Goal: Check status: Check status

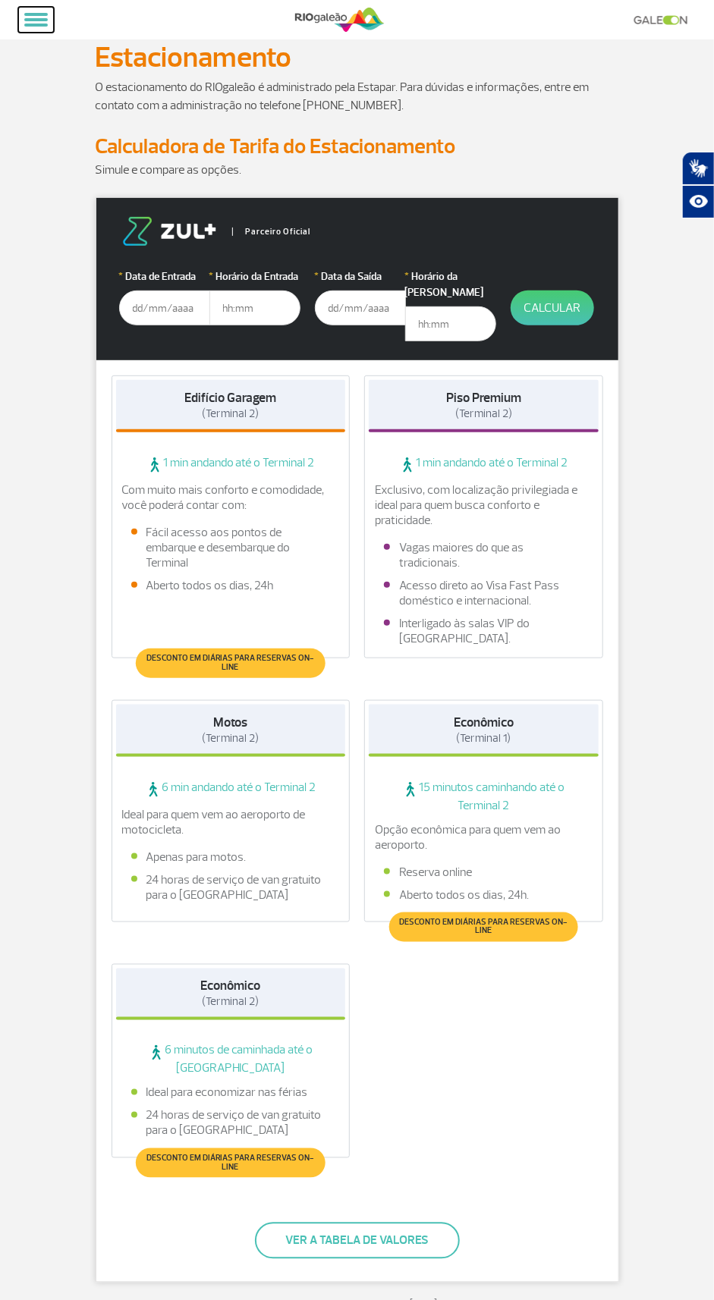
click at [40, 24] on span at bounding box center [36, 25] width 24 height 3
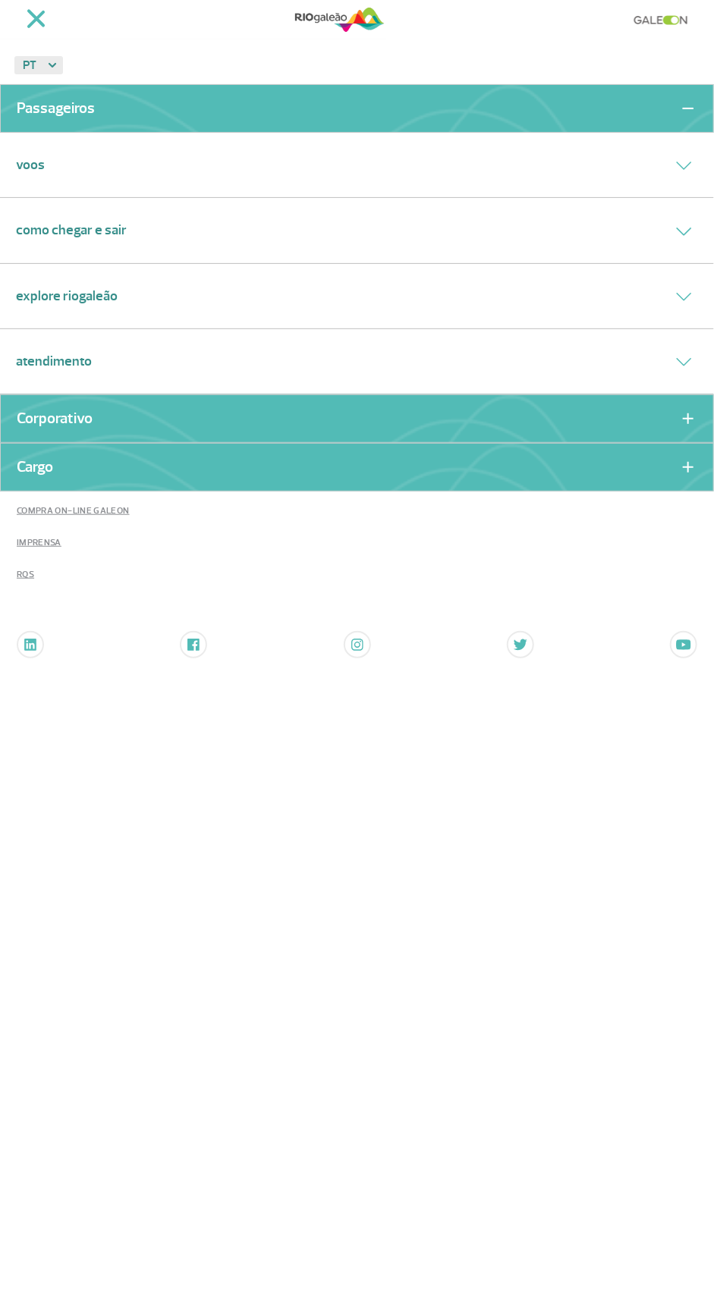
click at [81, 231] on link "Como chegar e sair" at bounding box center [71, 230] width 111 height 20
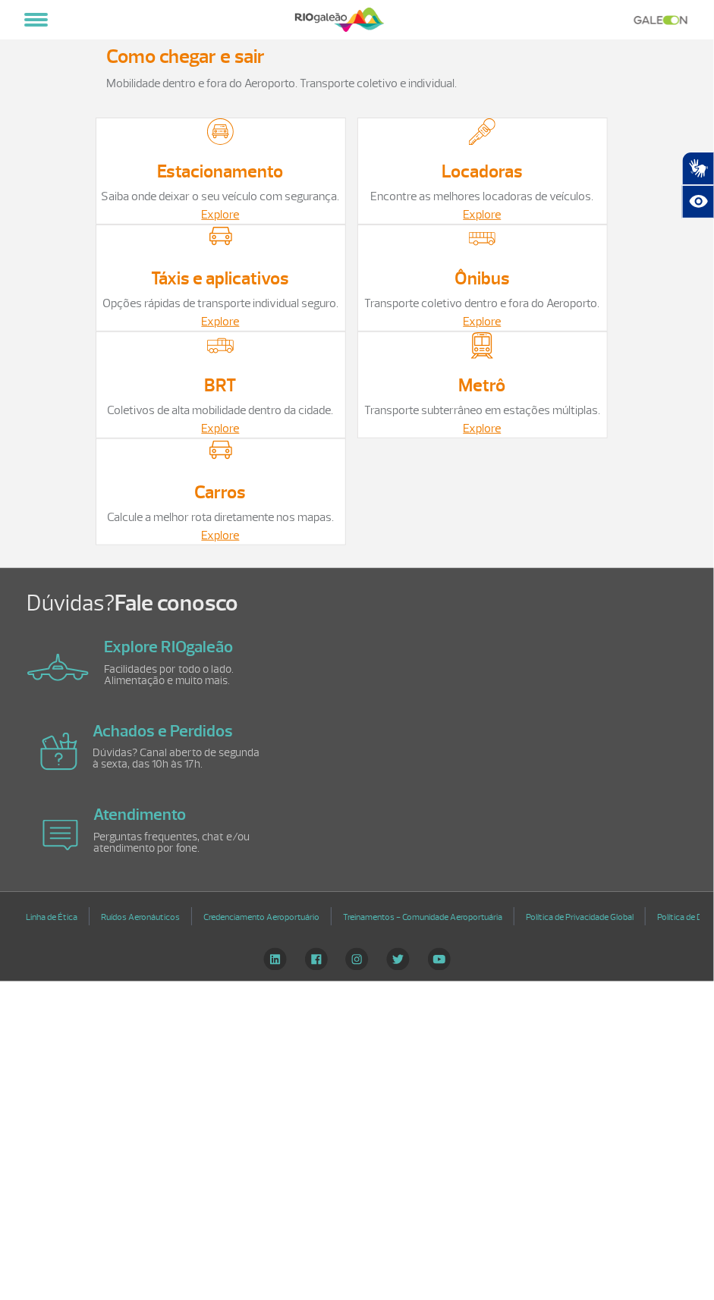
click at [507, 412] on link "Transporte subterrâneo em estações múltiplas." at bounding box center [482, 410] width 236 height 15
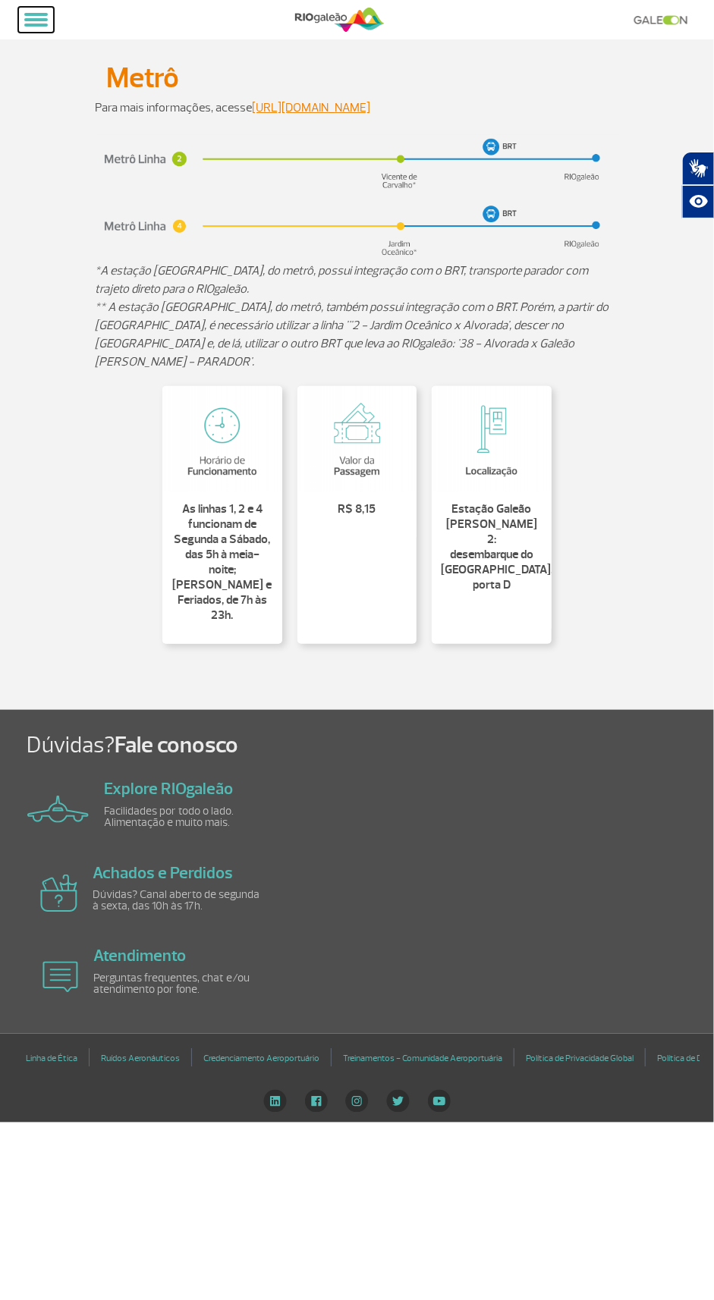
click at [38, 14] on span at bounding box center [36, 14] width 24 height 3
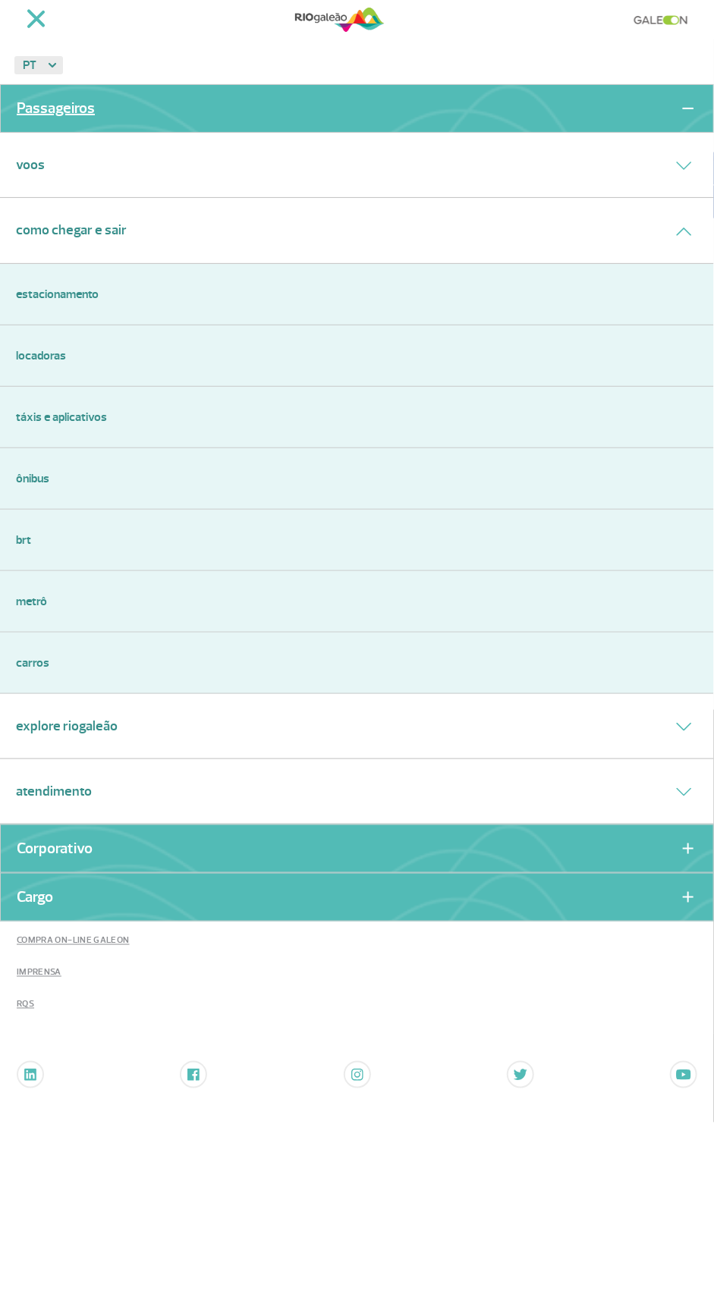
click at [40, 104] on link "Passageiros" at bounding box center [56, 108] width 78 height 11
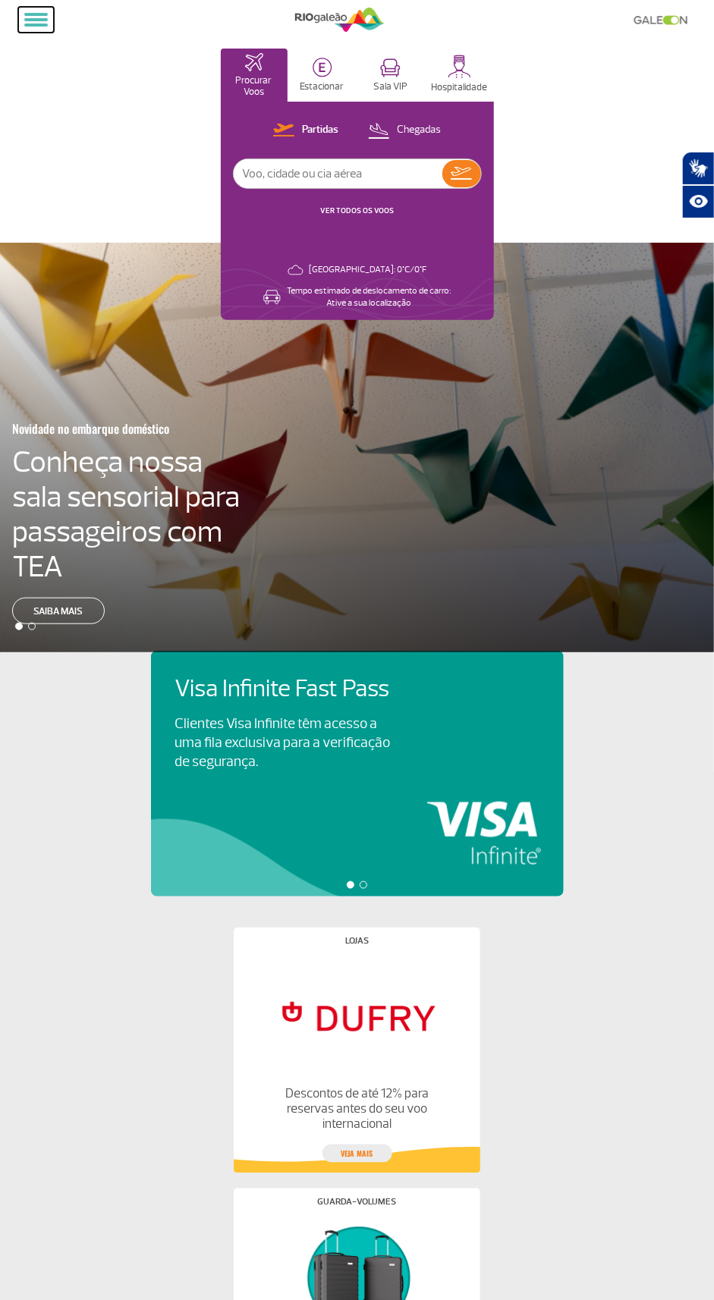
click at [36, 24] on span at bounding box center [36, 25] width 24 height 3
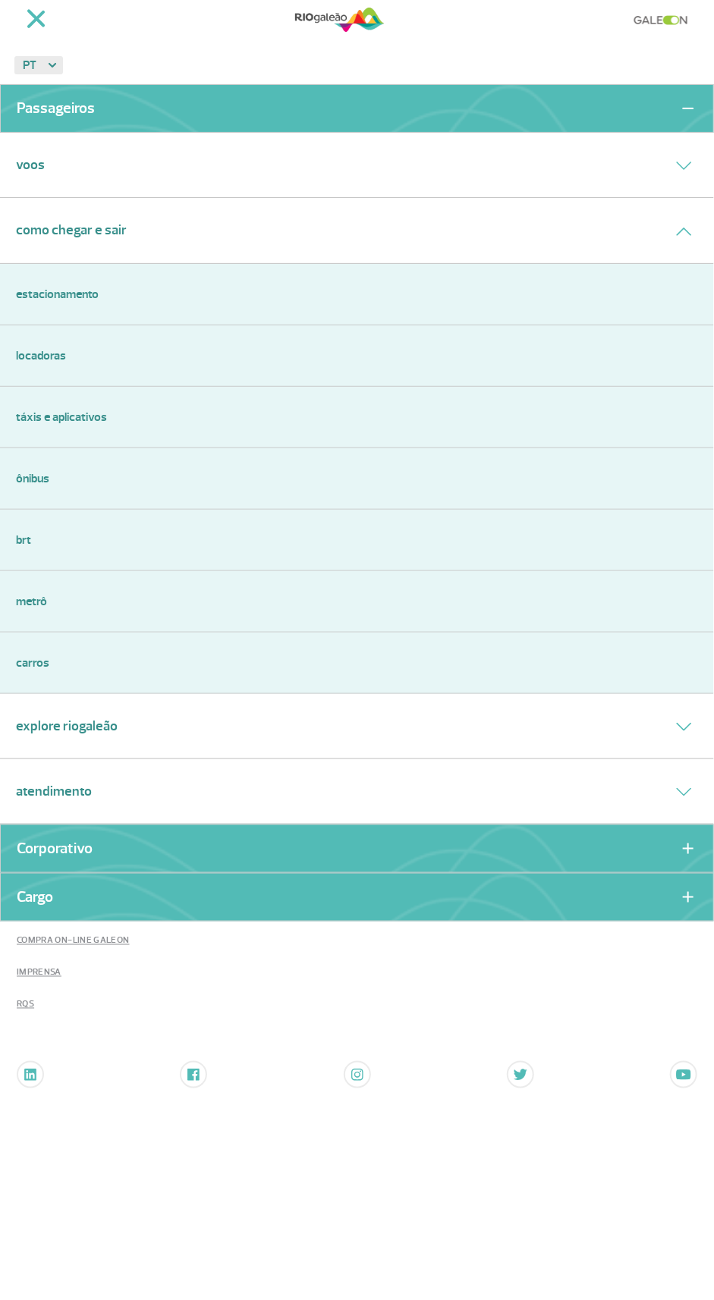
click at [63, 661] on link "Carros" at bounding box center [357, 663] width 682 height 18
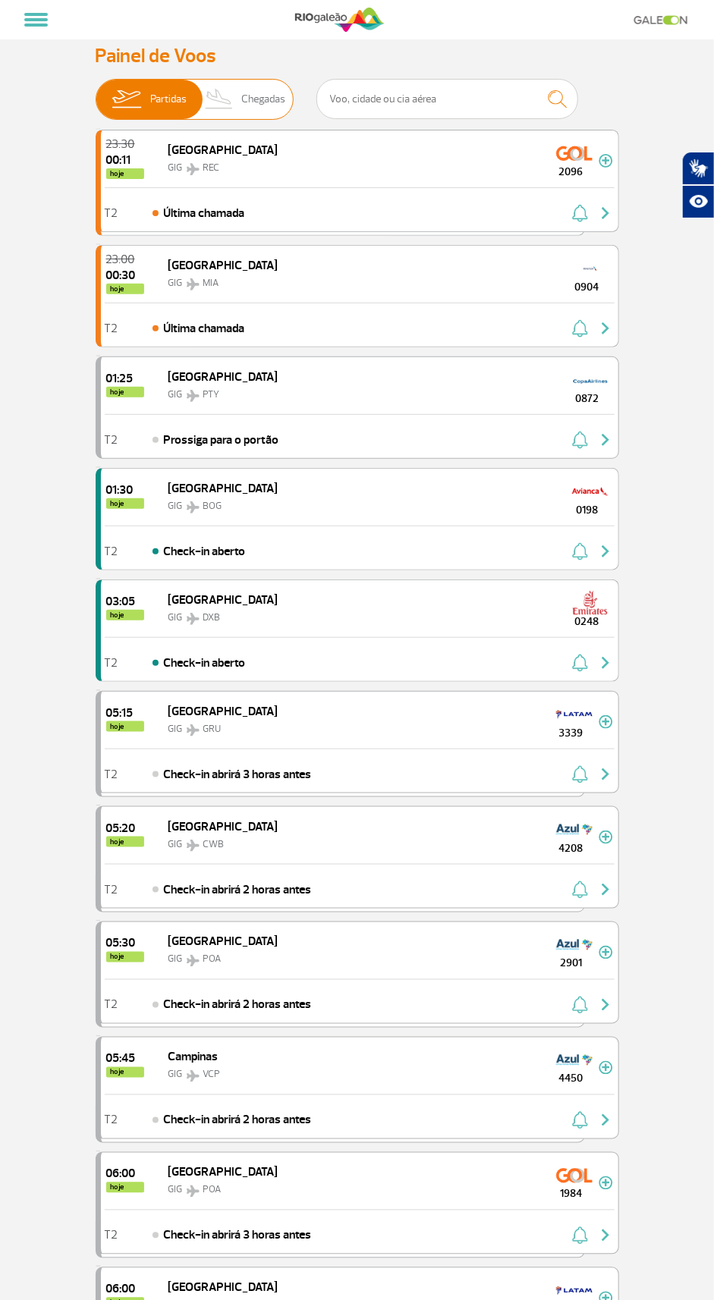
click at [254, 106] on span "Chegadas" at bounding box center [263, 99] width 44 height 39
click at [96, 92] on input "Partidas Chegadas" at bounding box center [96, 92] width 0 height 0
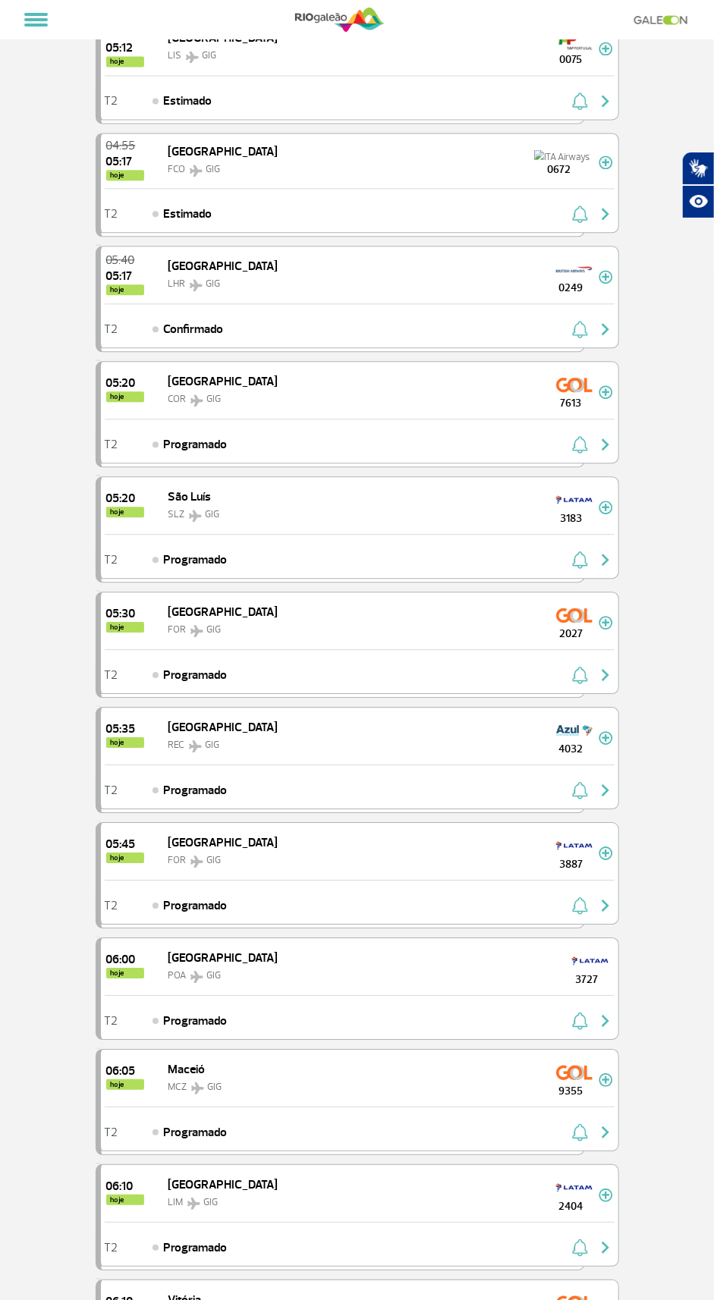
scroll to position [1024, 0]
click at [137, 722] on span "05:35" at bounding box center [125, 728] width 38 height 12
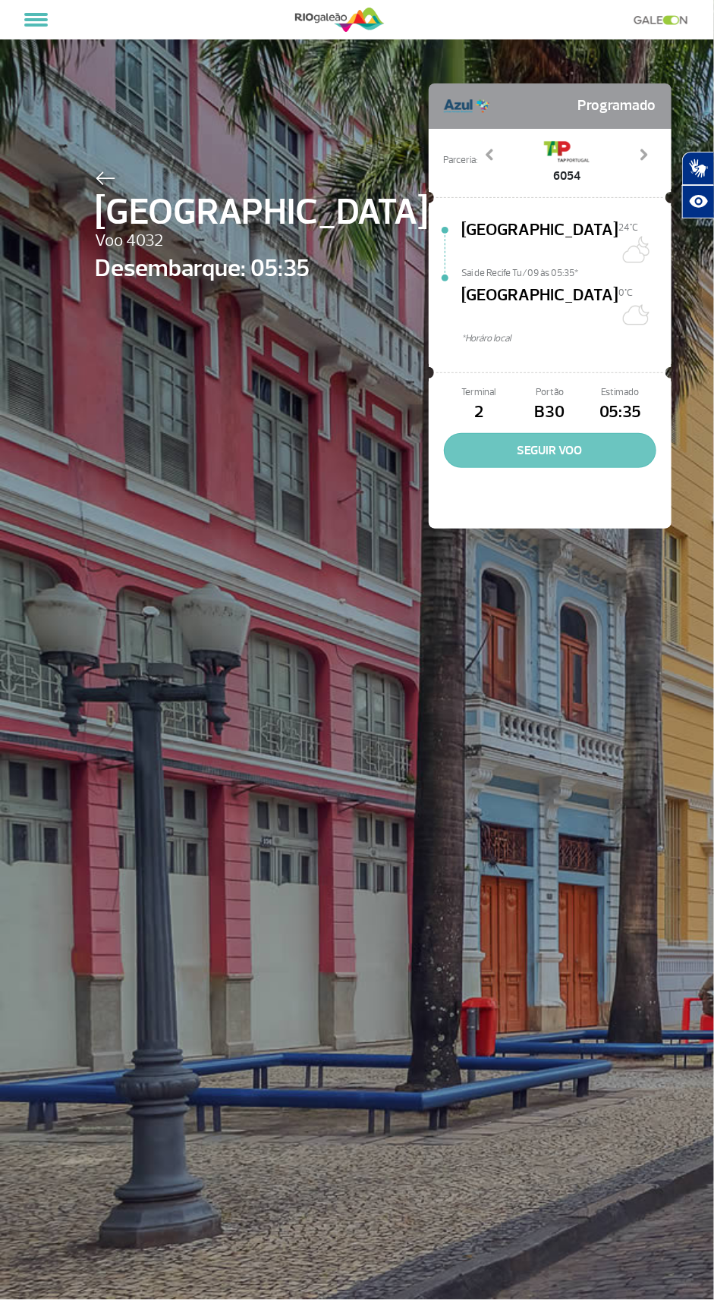
click at [546, 433] on button "SEGUIR VOO" at bounding box center [550, 450] width 212 height 35
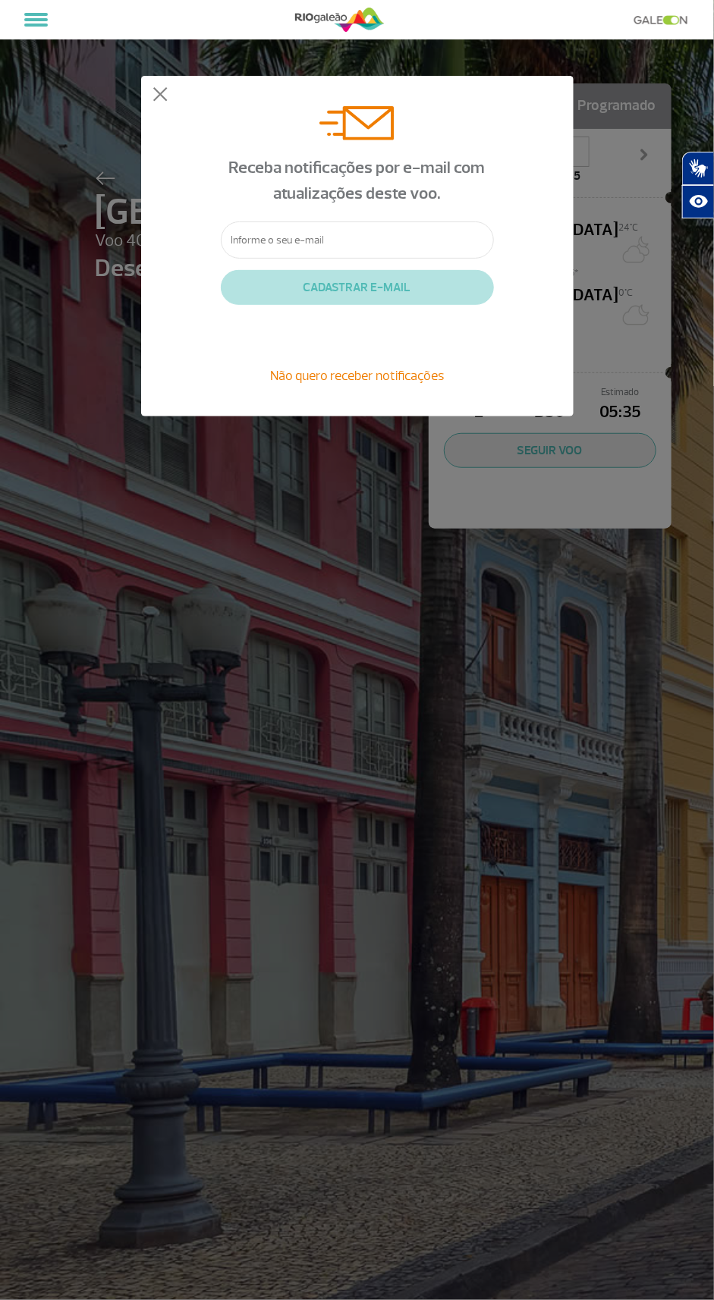
click at [454, 655] on div "Receba notificações por e-mail com atualizações deste voo. CADASTRAR E-MAIL Não…" at bounding box center [357, 650] width 714 height 1300
click at [456, 240] on input "text" at bounding box center [357, 239] width 273 height 37
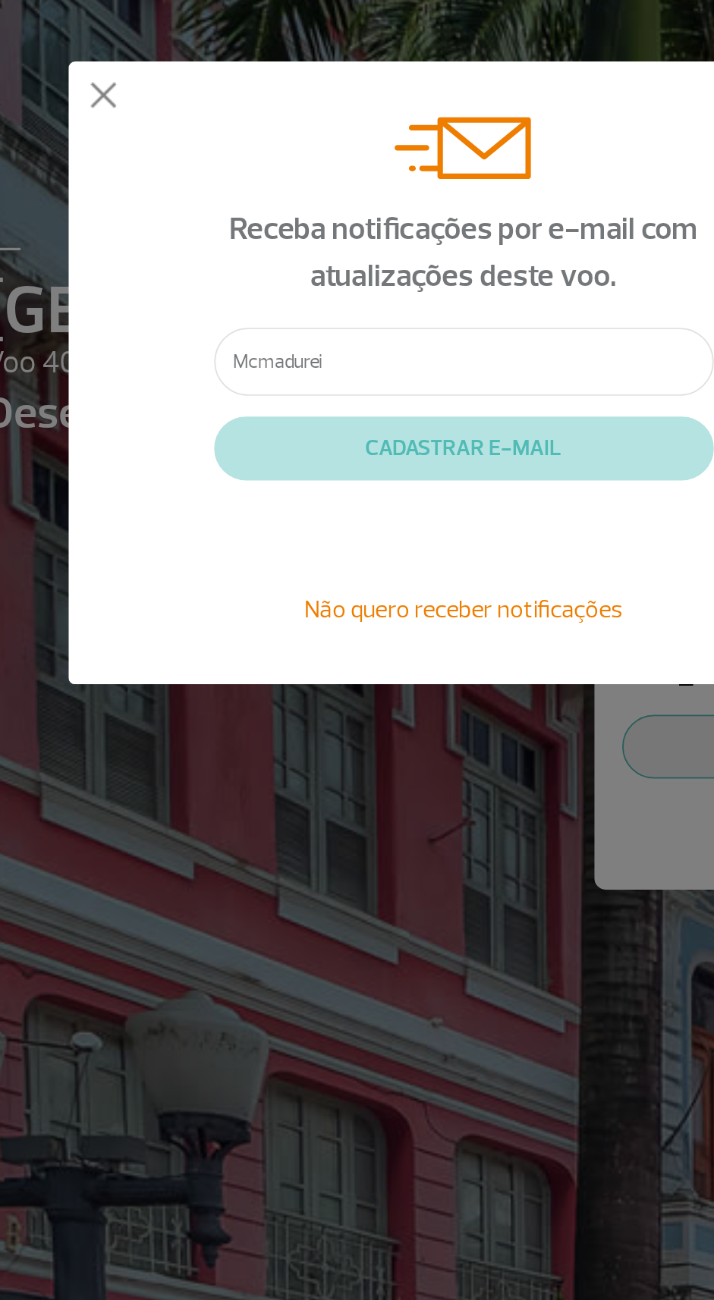
type input "Mcmadureirapc04@gmail.com"
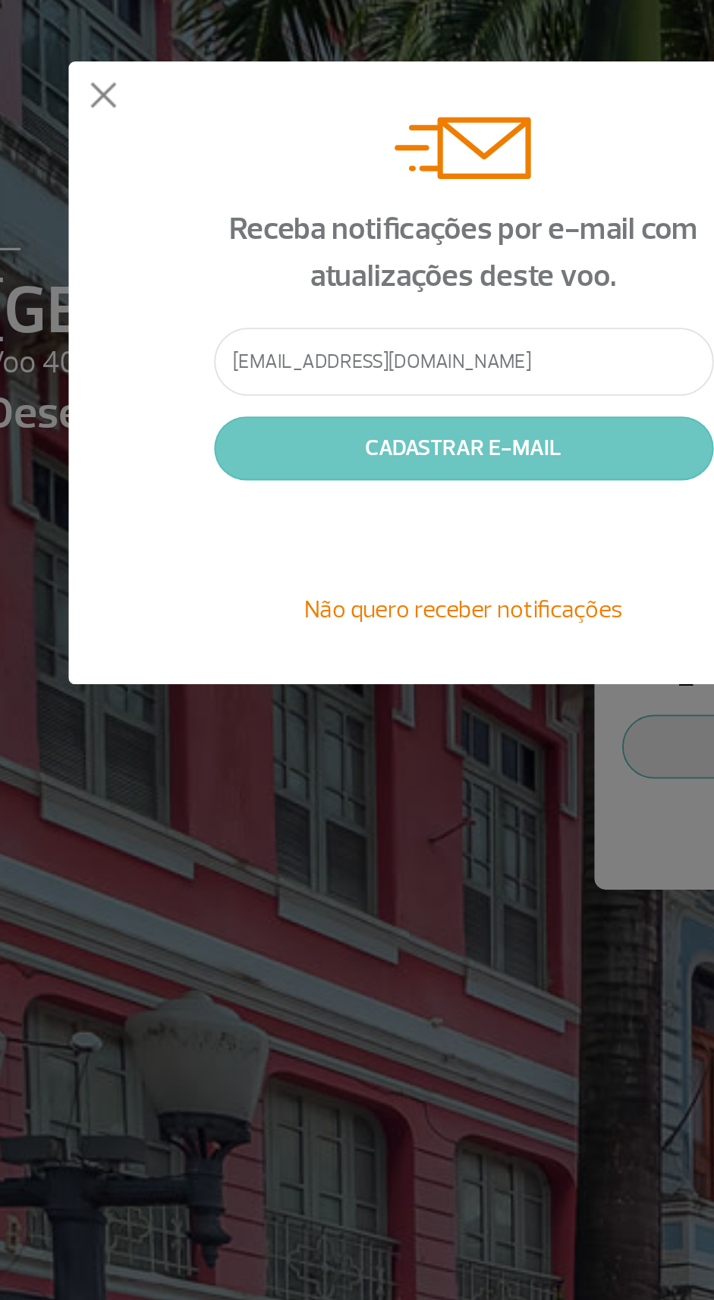
click at [426, 291] on button "CADASTRAR E-MAIL" at bounding box center [357, 287] width 273 height 35
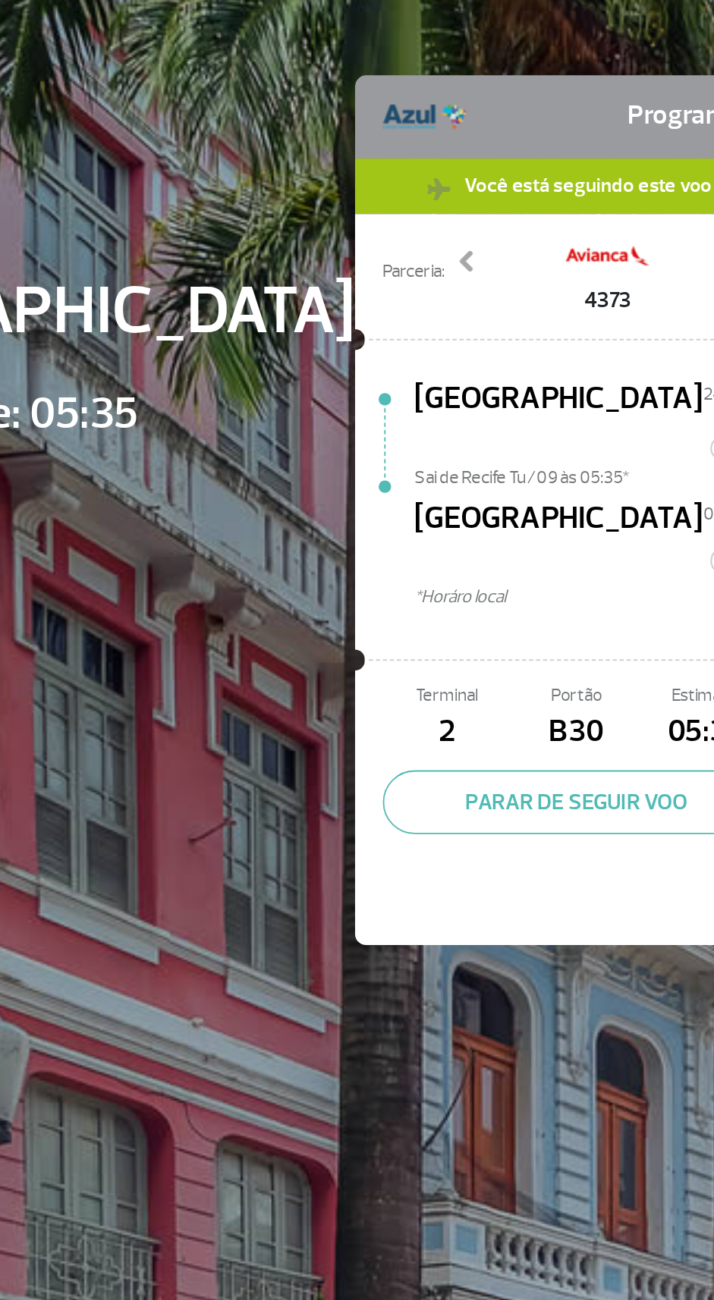
click at [636, 180] on span at bounding box center [643, 184] width 15 height 15
click at [636, 186] on span at bounding box center [643, 184] width 15 height 15
click at [636, 180] on span at bounding box center [643, 184] width 15 height 15
